Goal: Browse casually: Explore the website without a specific task or goal

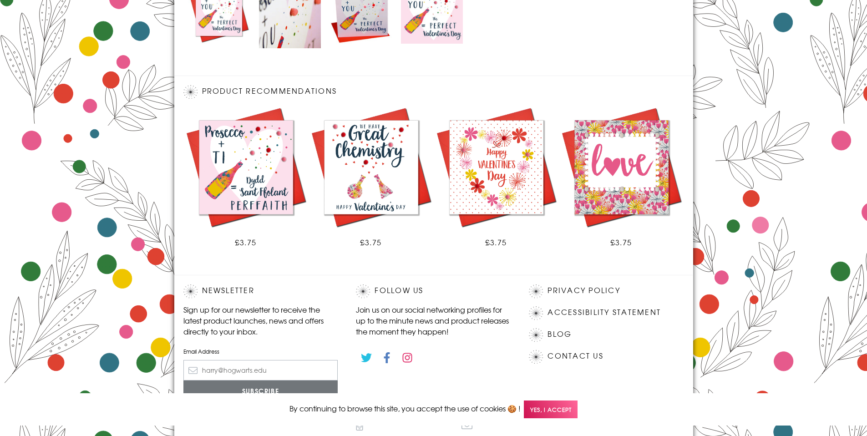
scroll to position [507, 0]
